Goal: Learn about a topic

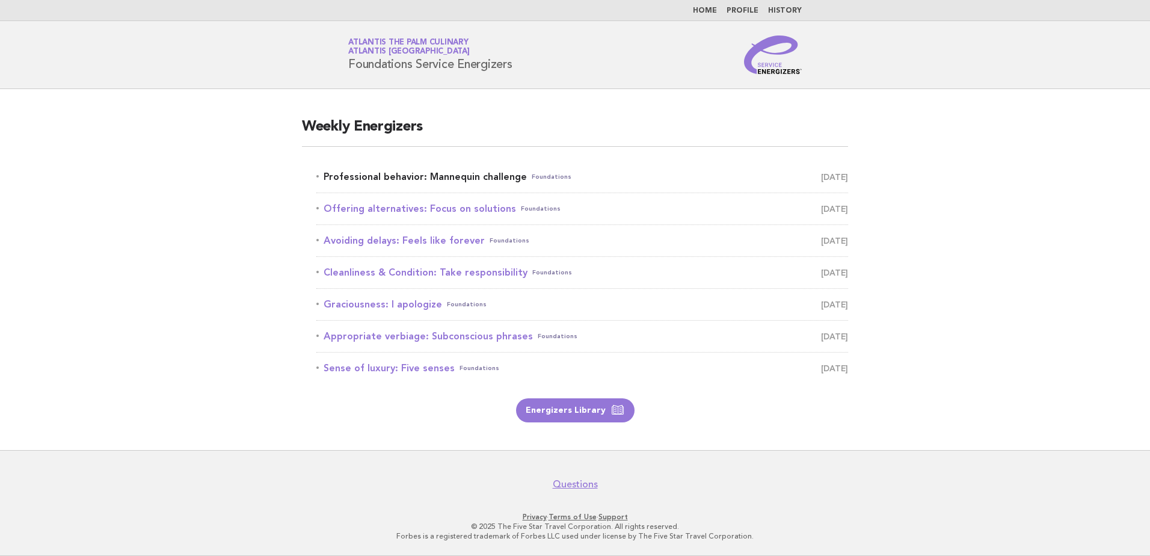
click at [349, 178] on link "Professional behavior: Mannequin challenge Foundations September 5" at bounding box center [582, 176] width 532 height 17
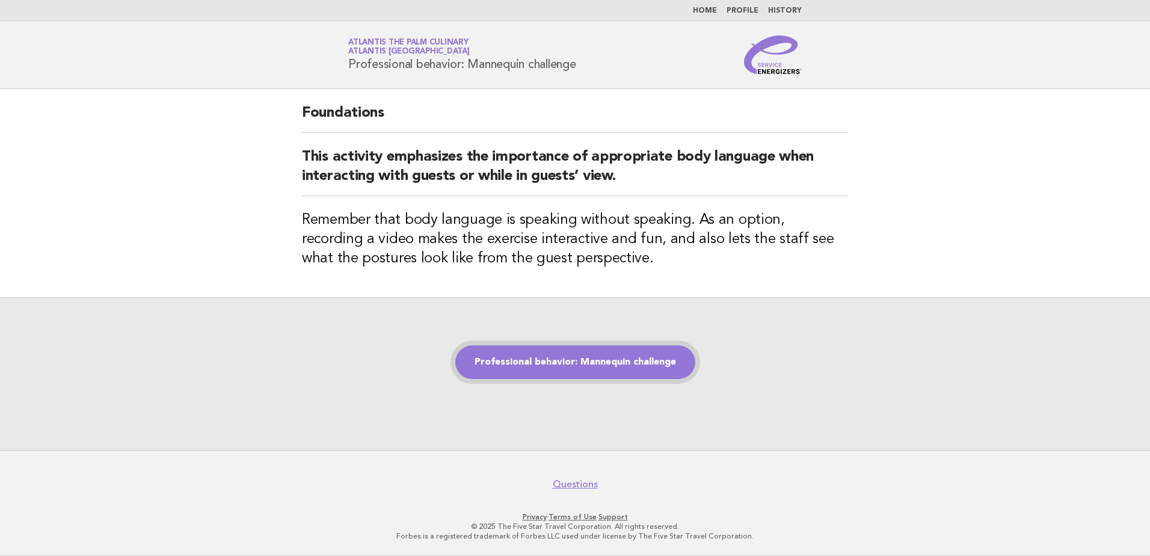
click at [595, 359] on link "Professional behavior: Mannequin challenge" at bounding box center [575, 362] width 240 height 34
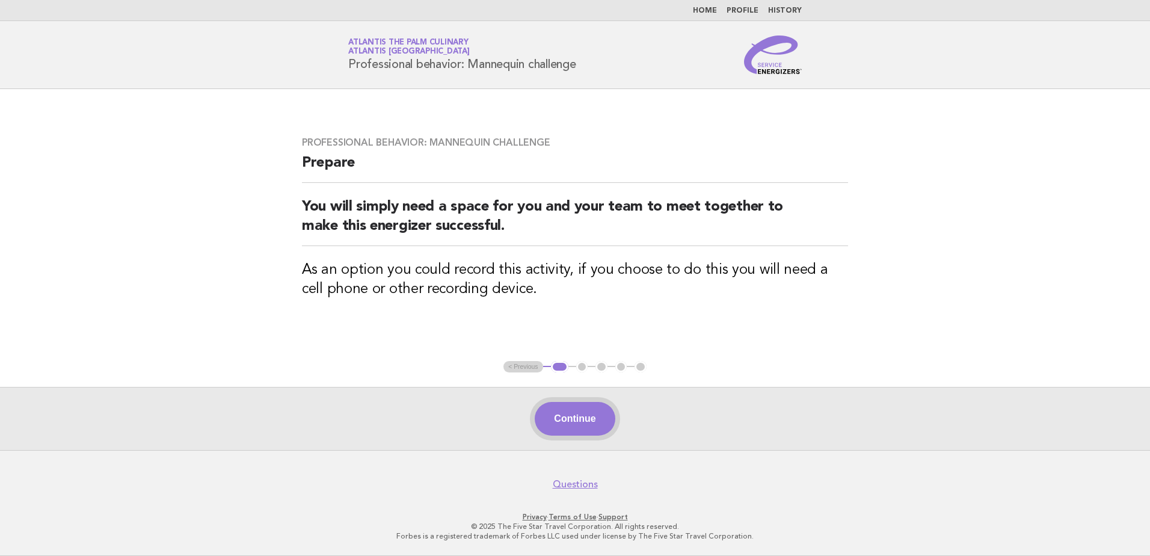
click at [585, 422] on button "Continue" at bounding box center [575, 419] width 80 height 34
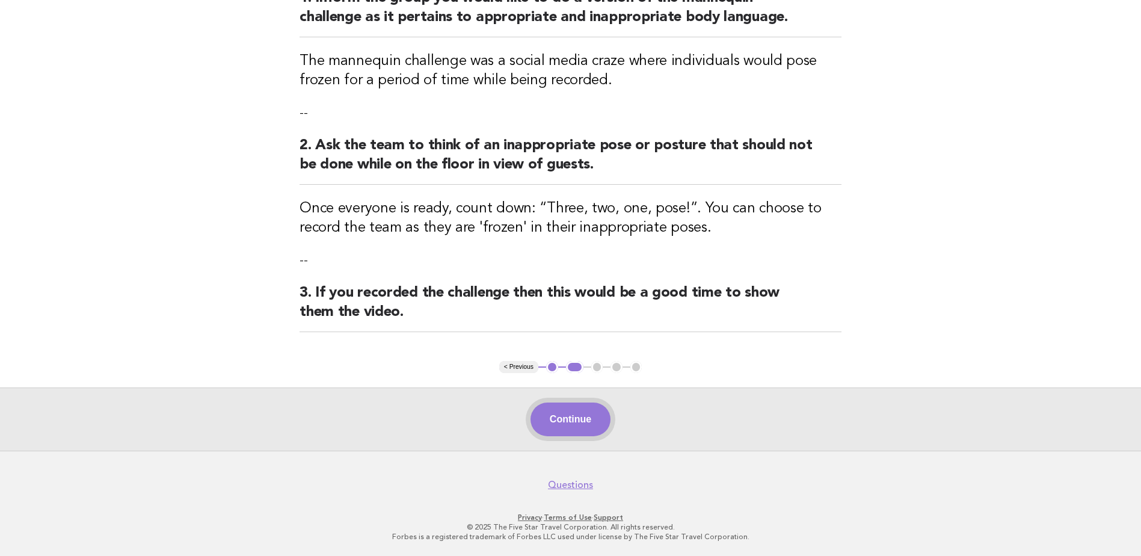
click at [593, 428] on button "Continue" at bounding box center [571, 419] width 80 height 34
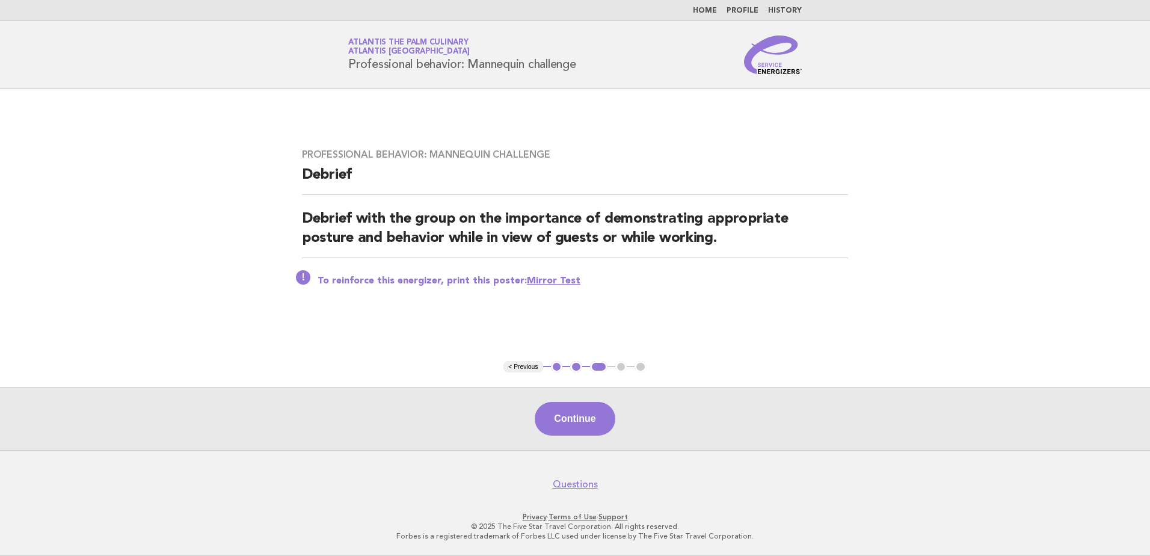
click at [564, 417] on button "Continue" at bounding box center [575, 419] width 80 height 34
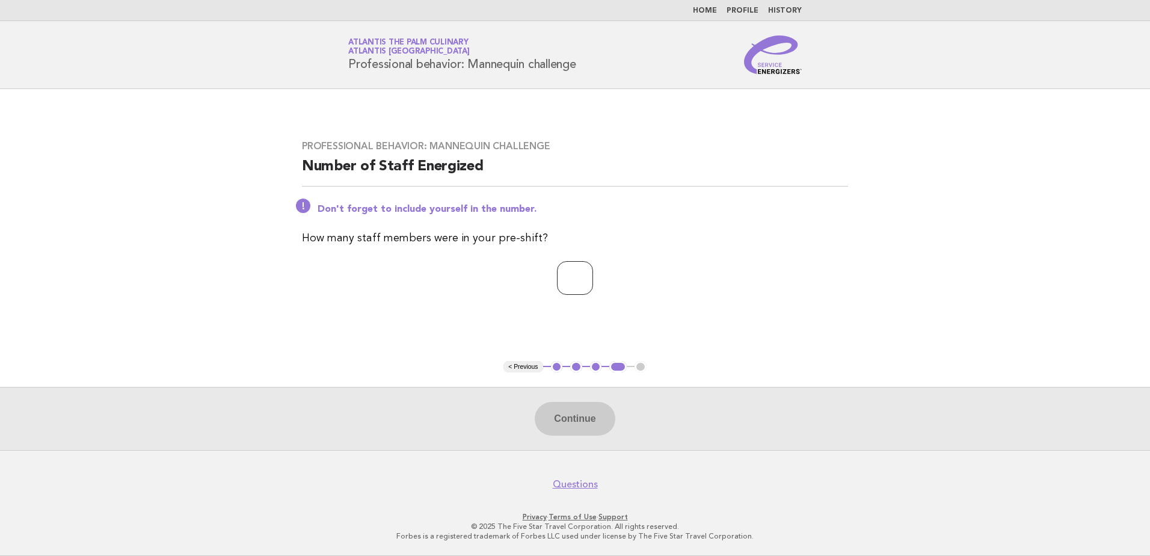
click at [593, 286] on input "number" at bounding box center [575, 278] width 36 height 34
type input "**"
click at [565, 431] on button "Continue" at bounding box center [575, 419] width 80 height 34
